Goal: Transaction & Acquisition: Purchase product/service

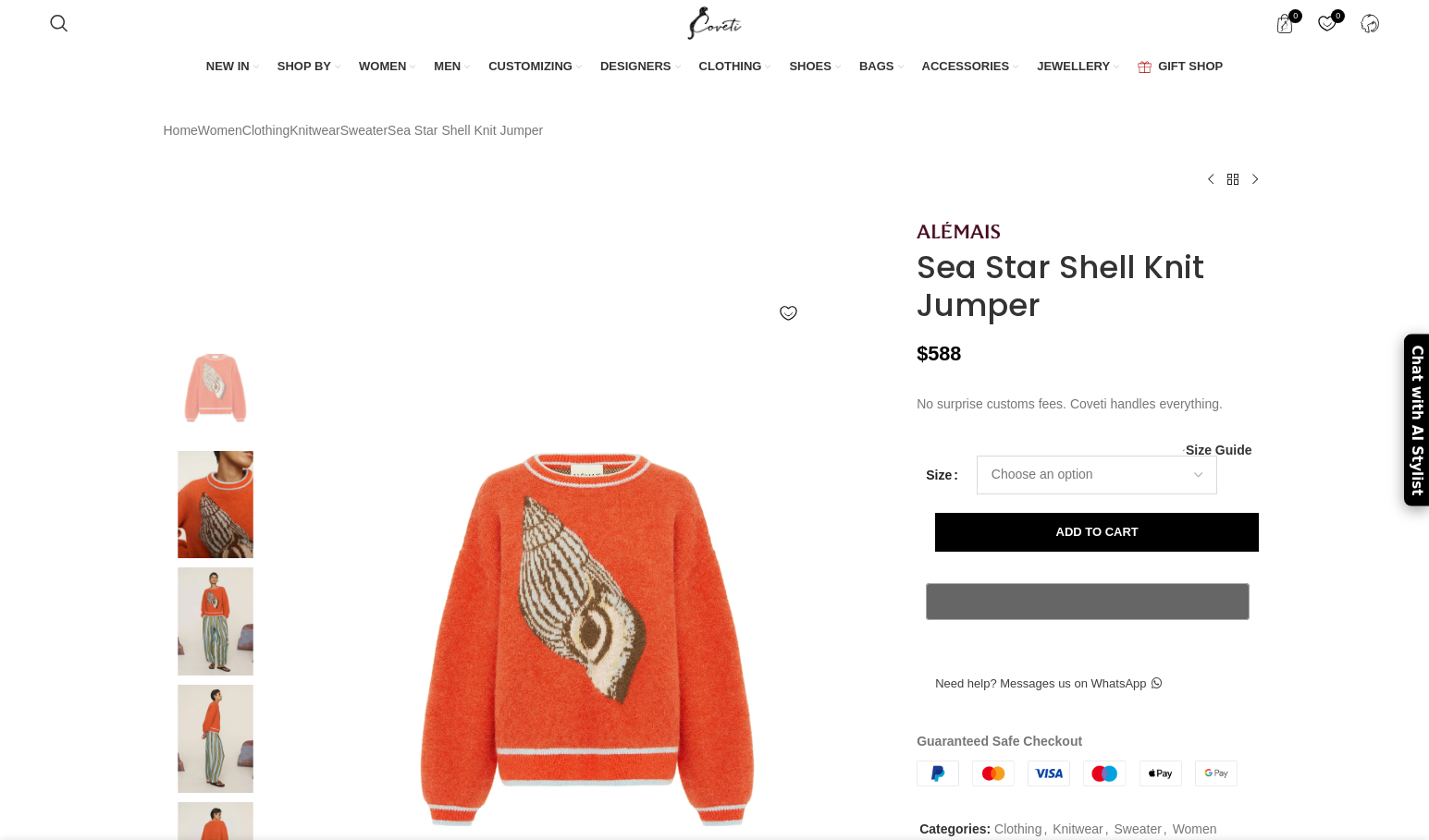
select select "10-uk"
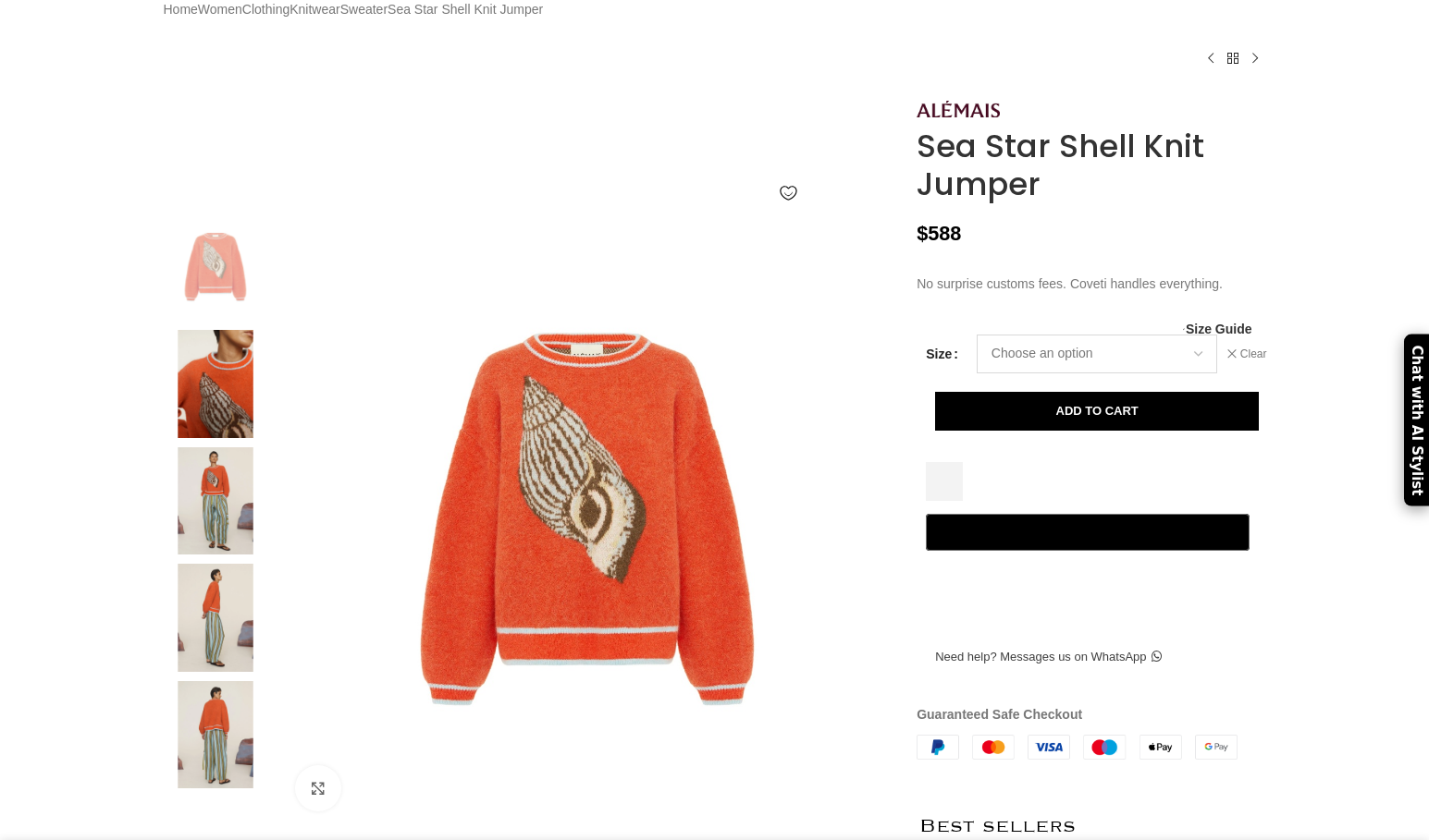
select select "10-uk"
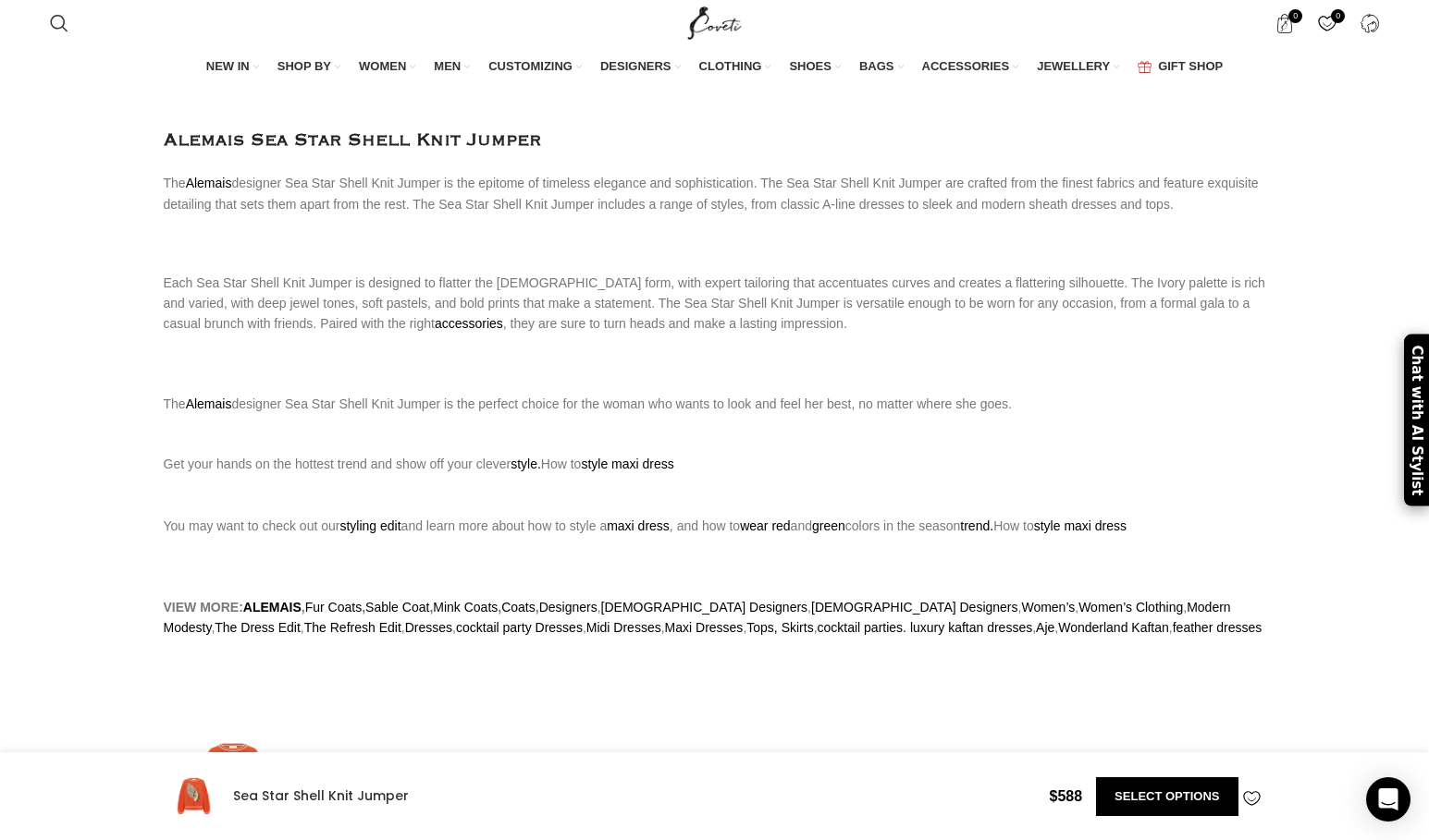
scroll to position [0, 195]
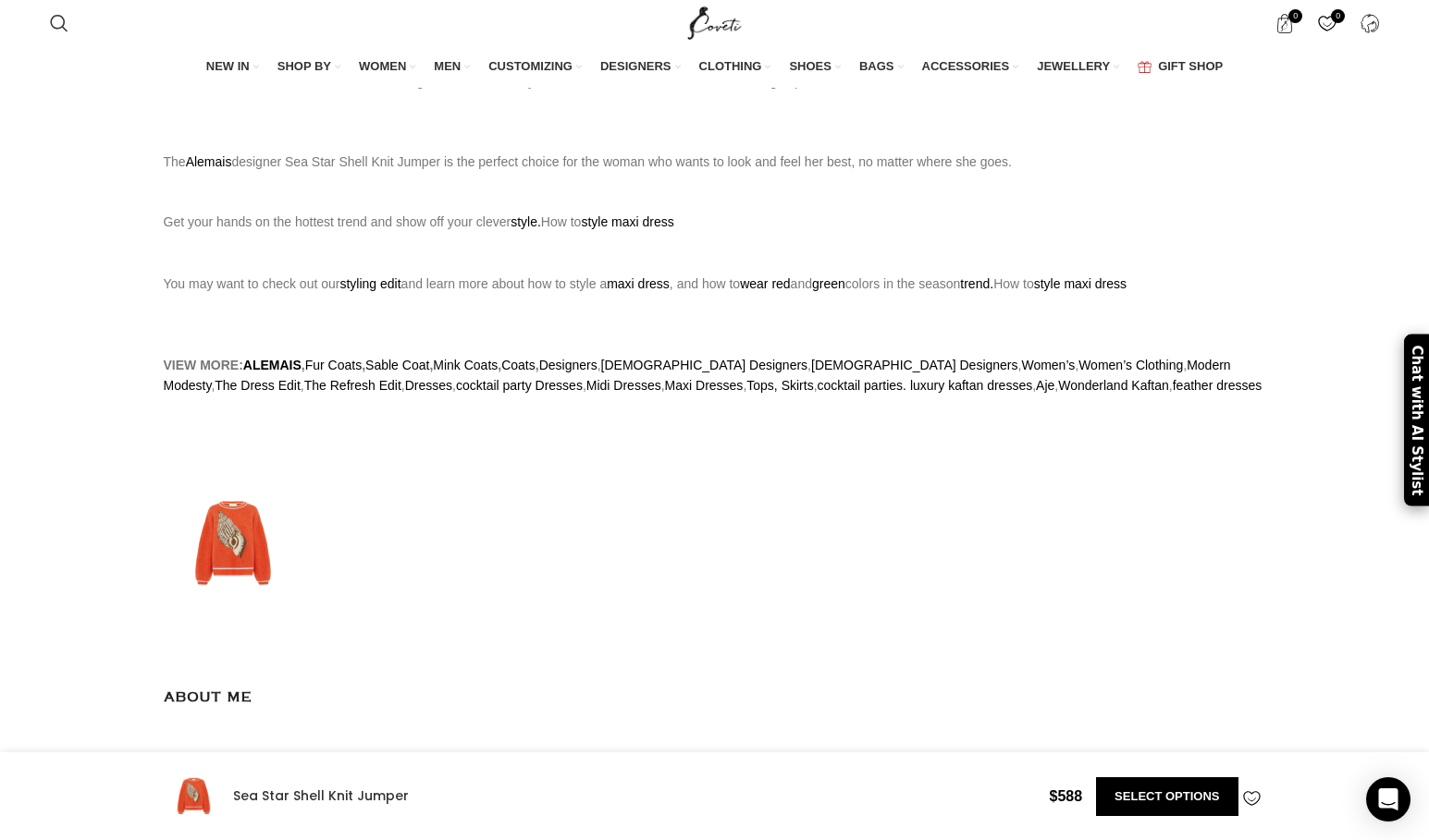
select select "10-uk"
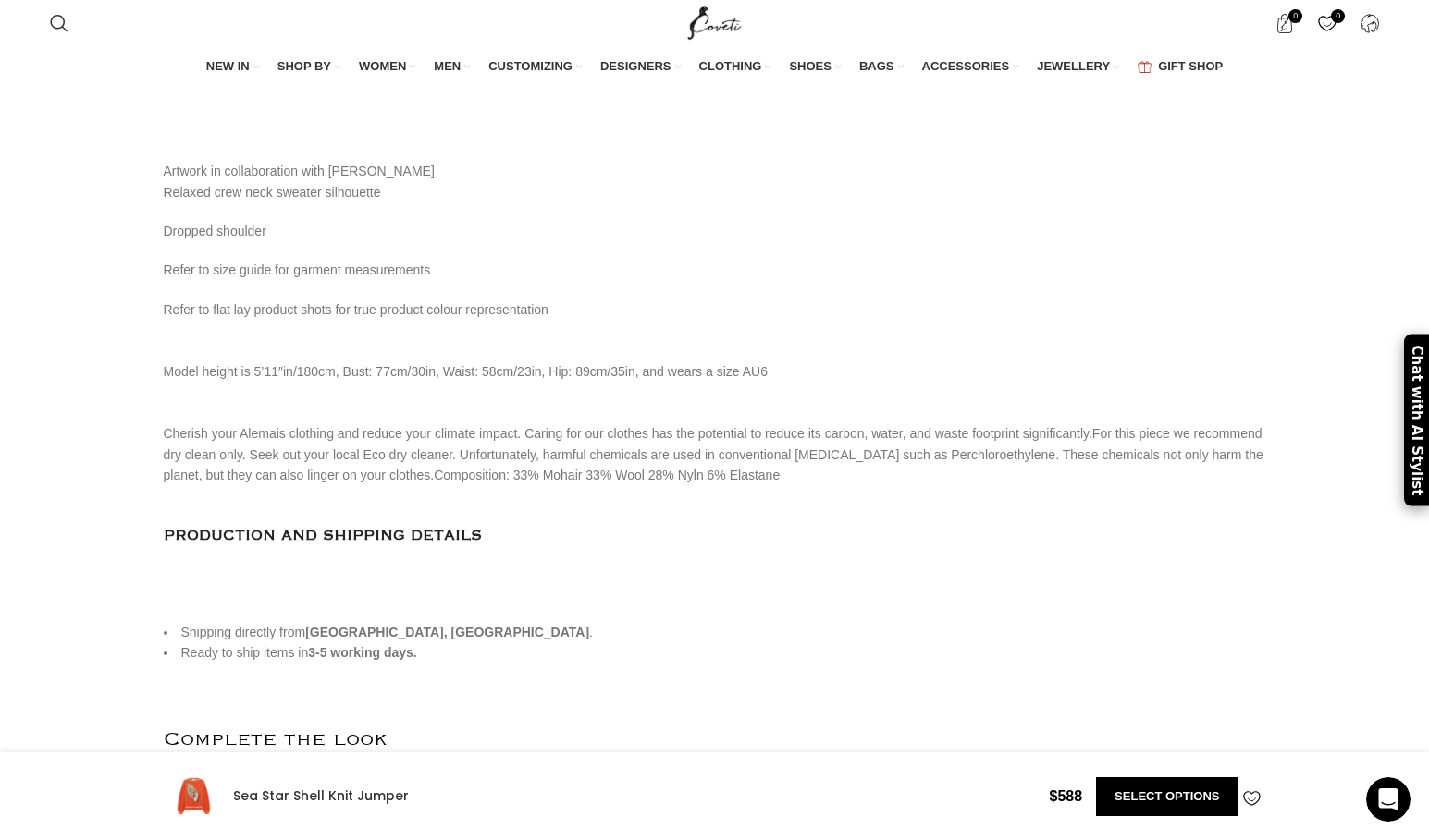
scroll to position [0, 0]
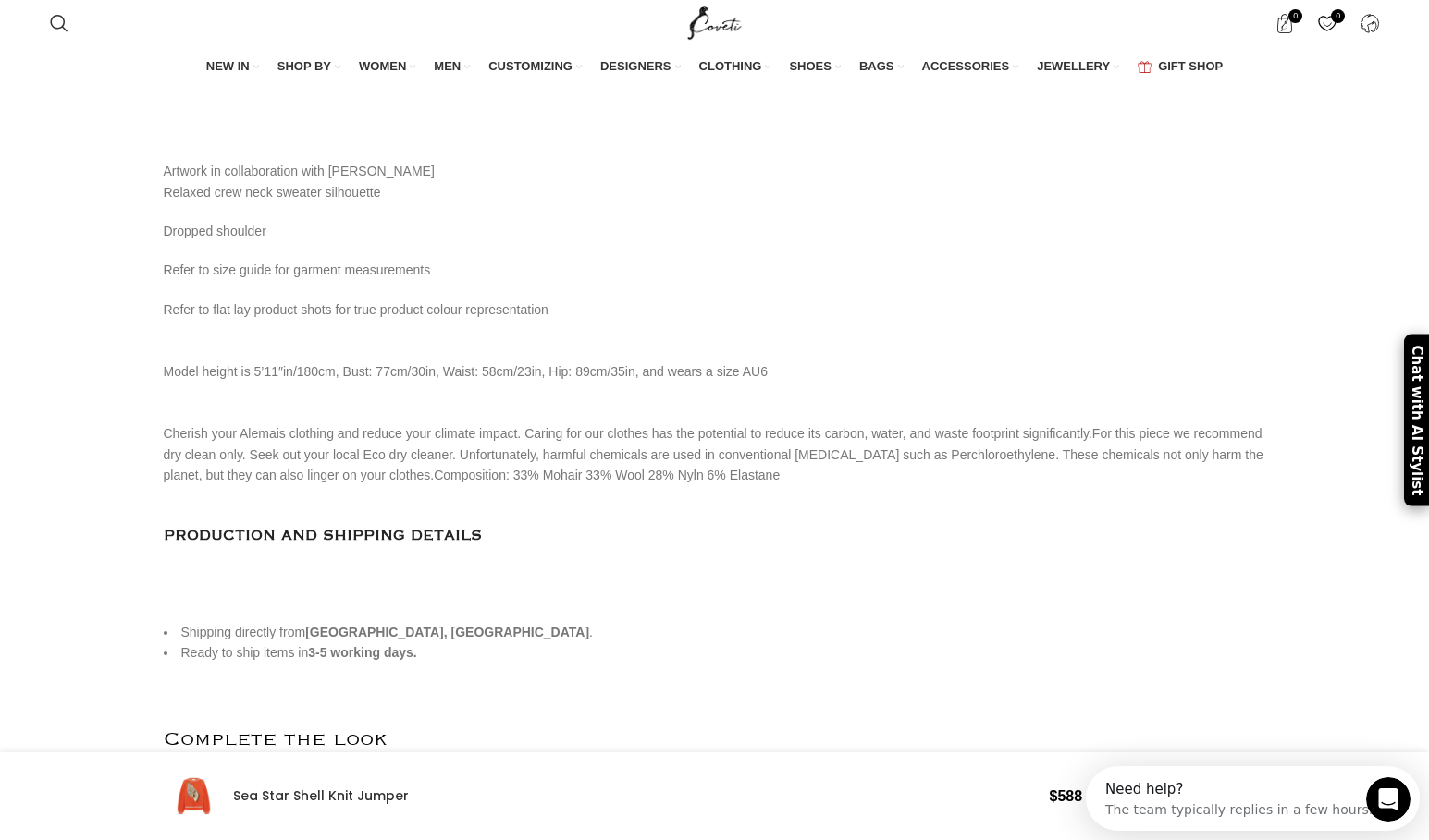
select select "10-uk"
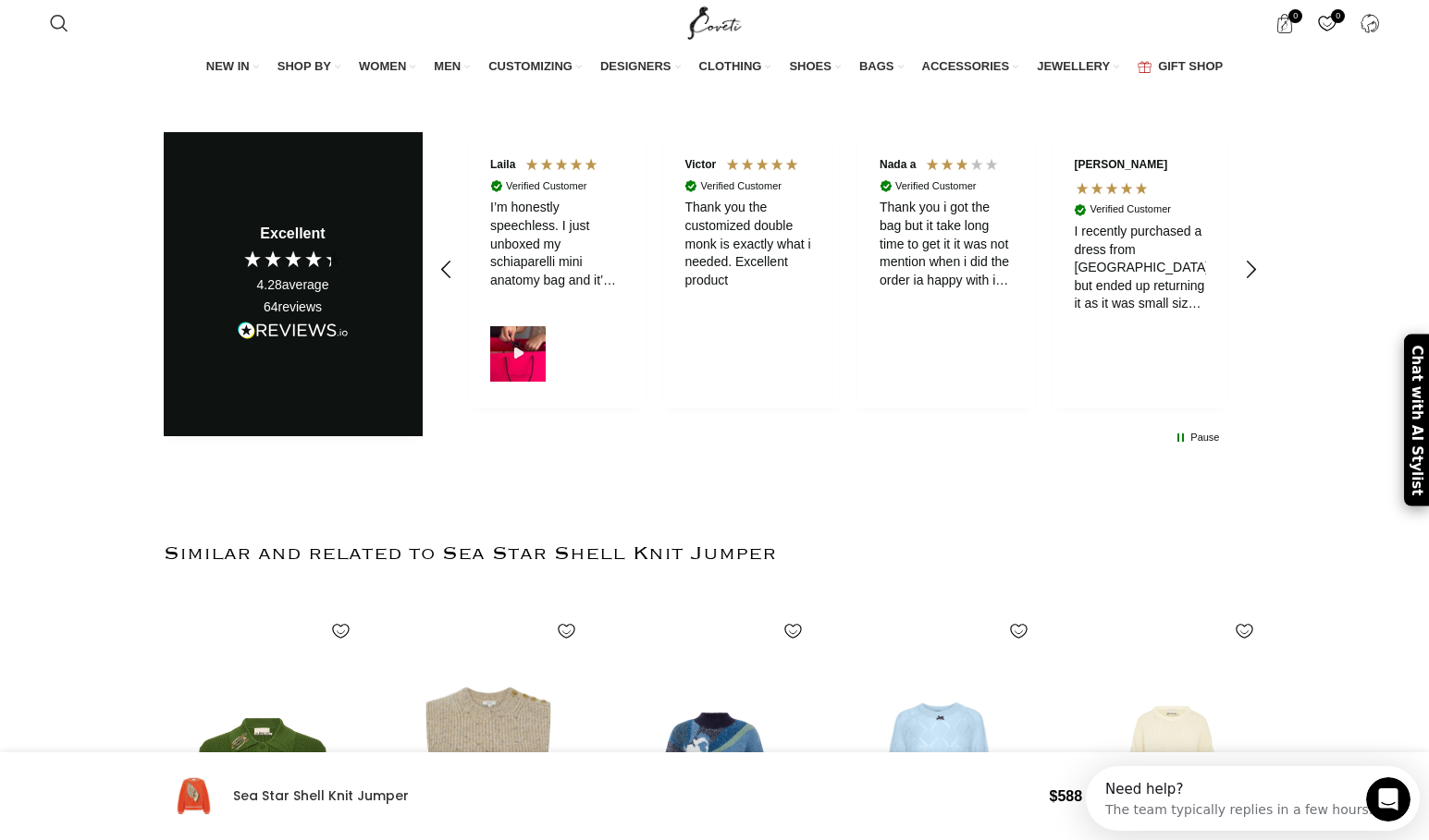
scroll to position [4529, 0]
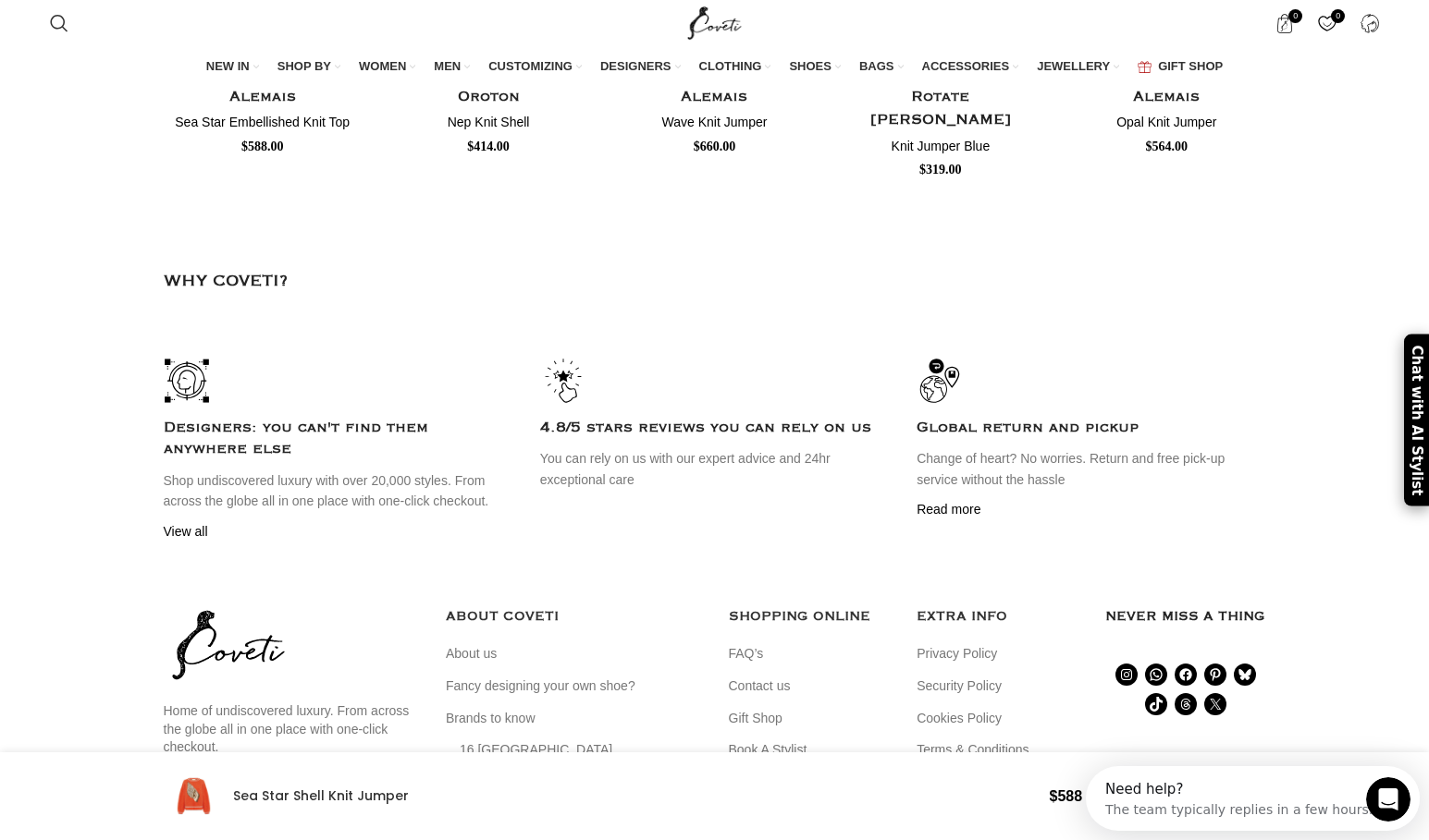
select select "10-uk"
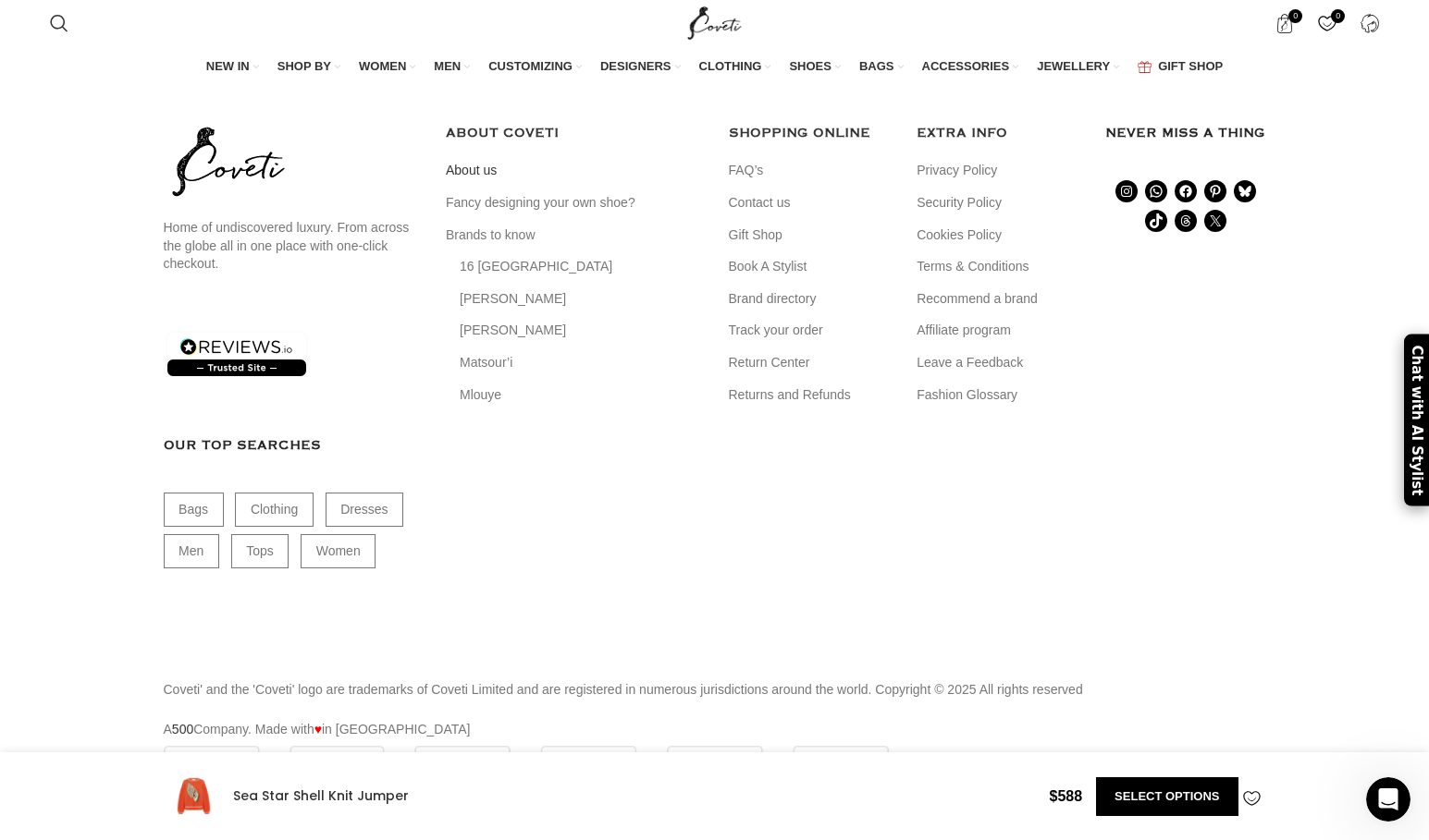
scroll to position [0, 390]
click at [479, 180] on link "About us" at bounding box center [471, 171] width 53 height 19
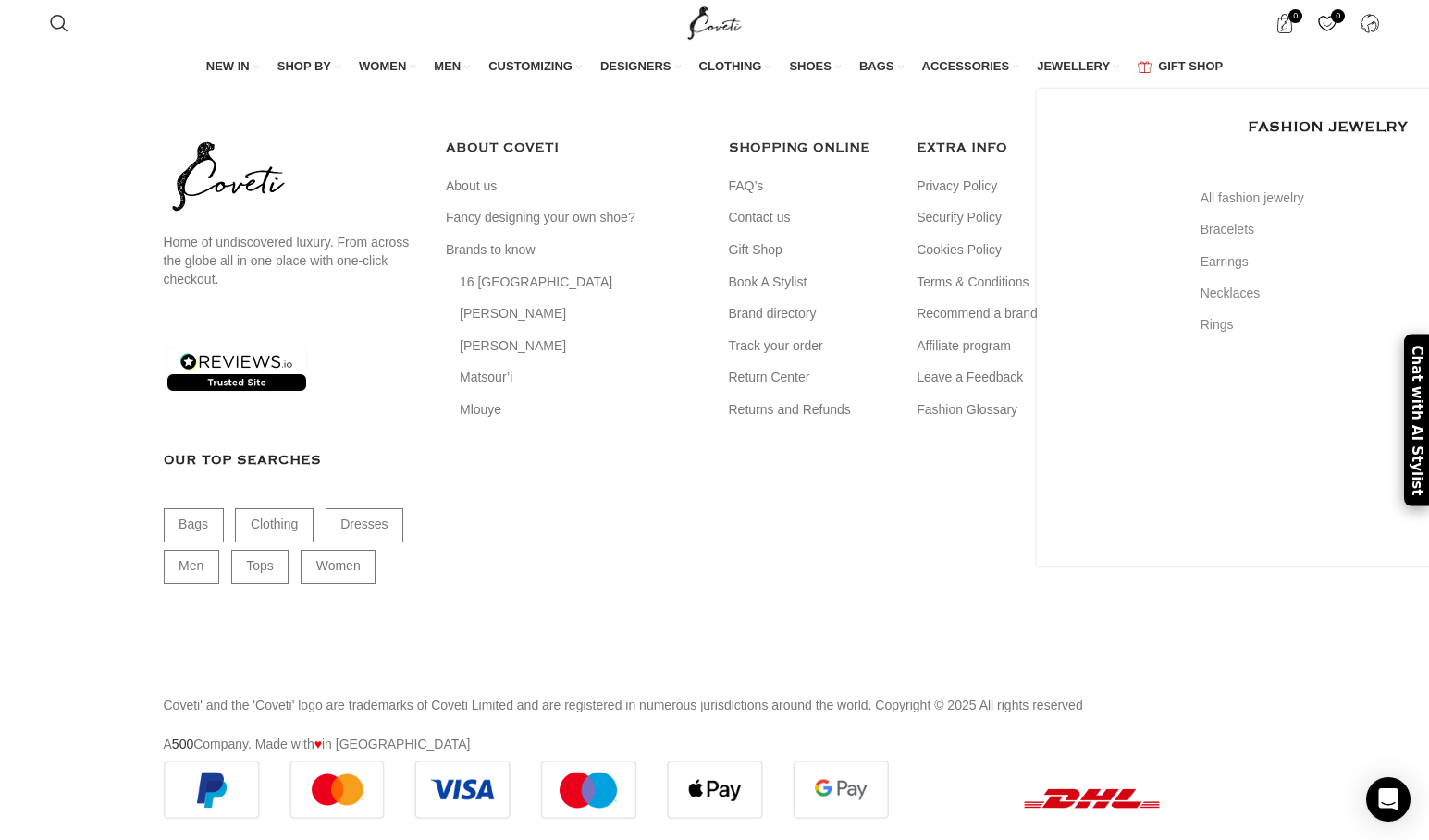
scroll to position [3035, 0]
